Goal: Task Accomplishment & Management: Use online tool/utility

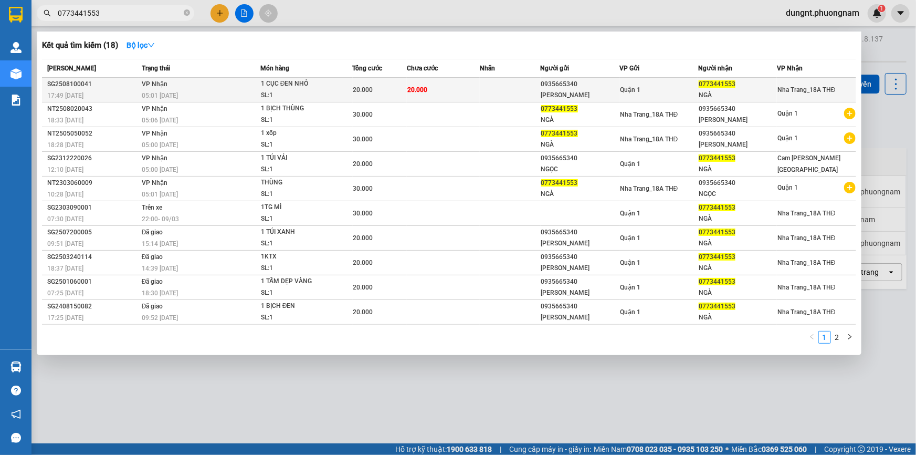
type input "0773441553"
click at [404, 93] on div "20.000" at bounding box center [380, 90] width 54 height 12
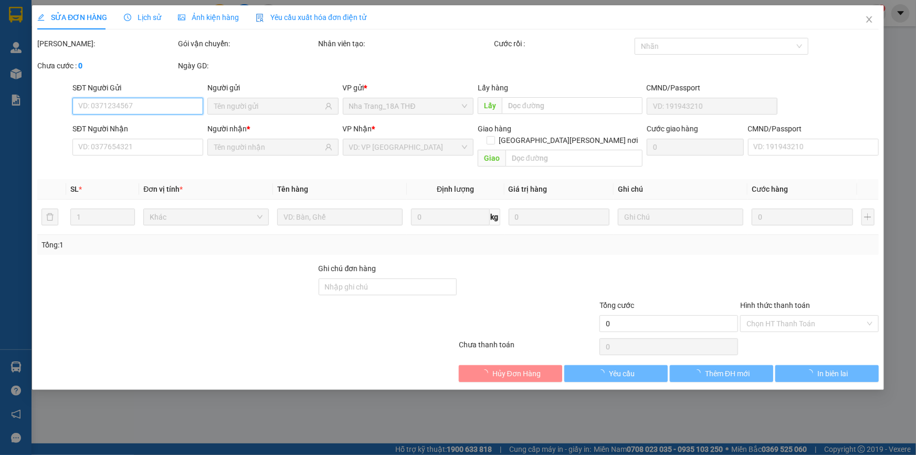
type input "0935665340"
type input "[PERSON_NAME]"
type input "0773441553"
type input "NGÀ"
type input "20.000"
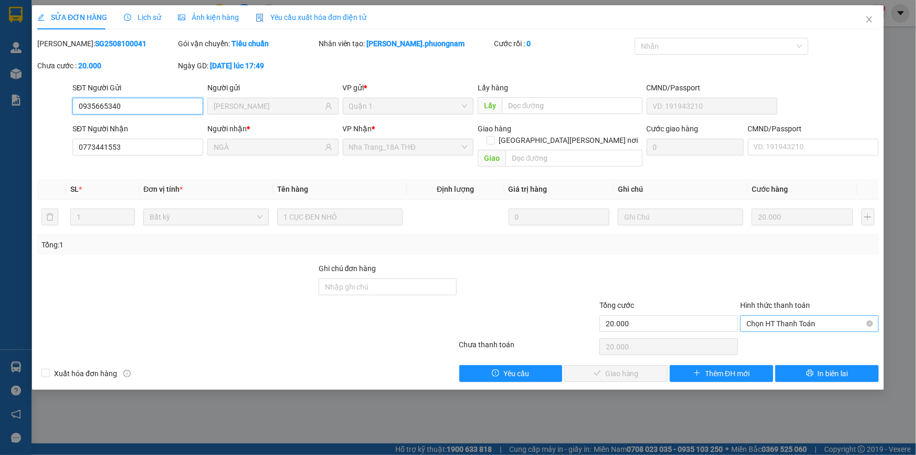
click at [767, 315] on span "Chọn HT Thanh Toán" at bounding box center [809, 323] width 126 height 16
click at [764, 331] on div "Tại văn phòng" at bounding box center [809, 332] width 126 height 12
type input "0"
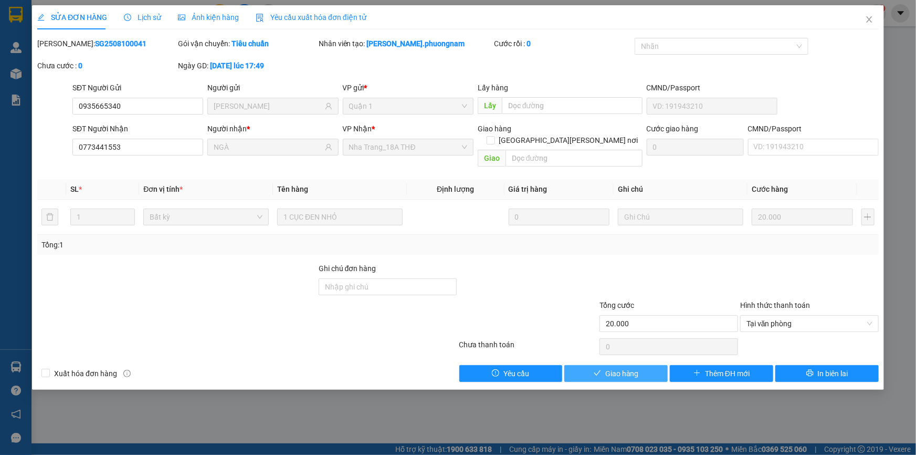
click at [649, 365] on button "Giao hàng" at bounding box center [615, 373] width 103 height 17
